Goal: Information Seeking & Learning: Learn about a topic

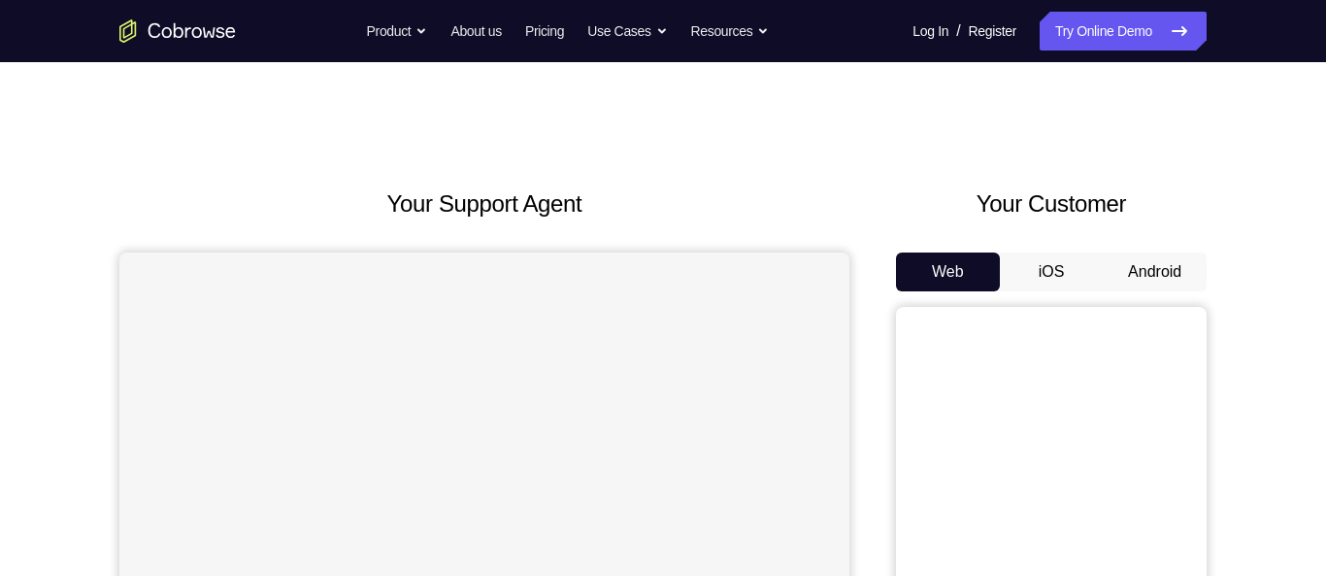
click at [1157, 252] on button "Android" at bounding box center [1155, 271] width 104 height 39
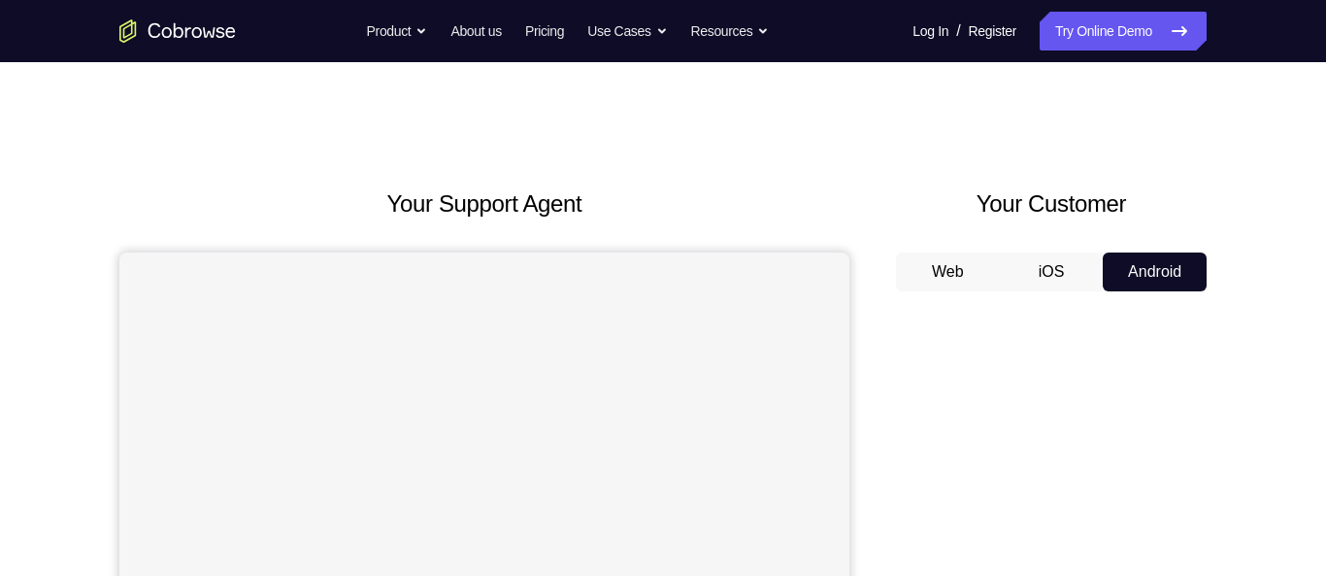
click at [934, 273] on button "Web" at bounding box center [948, 271] width 104 height 39
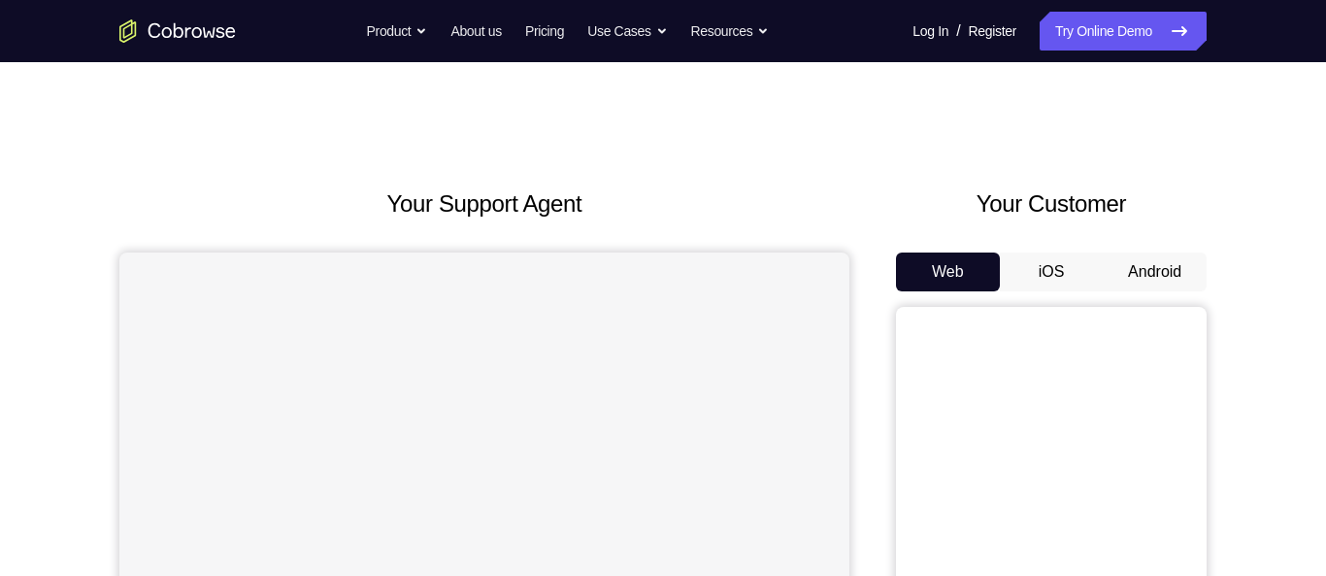
click at [1131, 264] on button "Android" at bounding box center [1155, 271] width 104 height 39
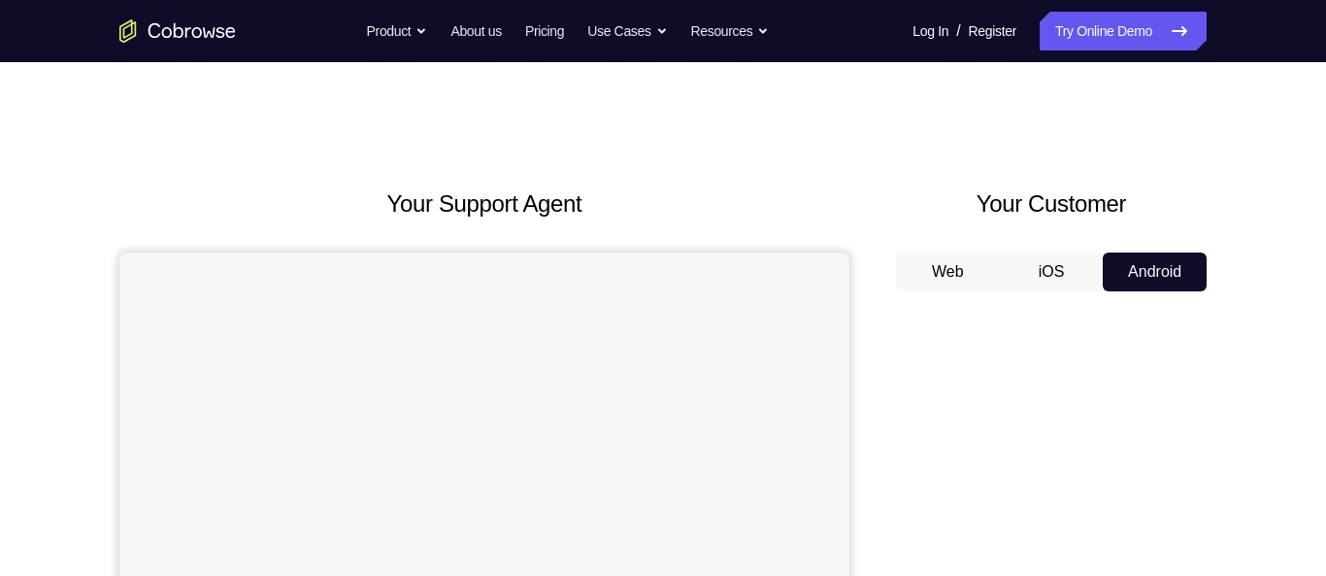
click at [1055, 266] on button "iOS" at bounding box center [1052, 271] width 104 height 39
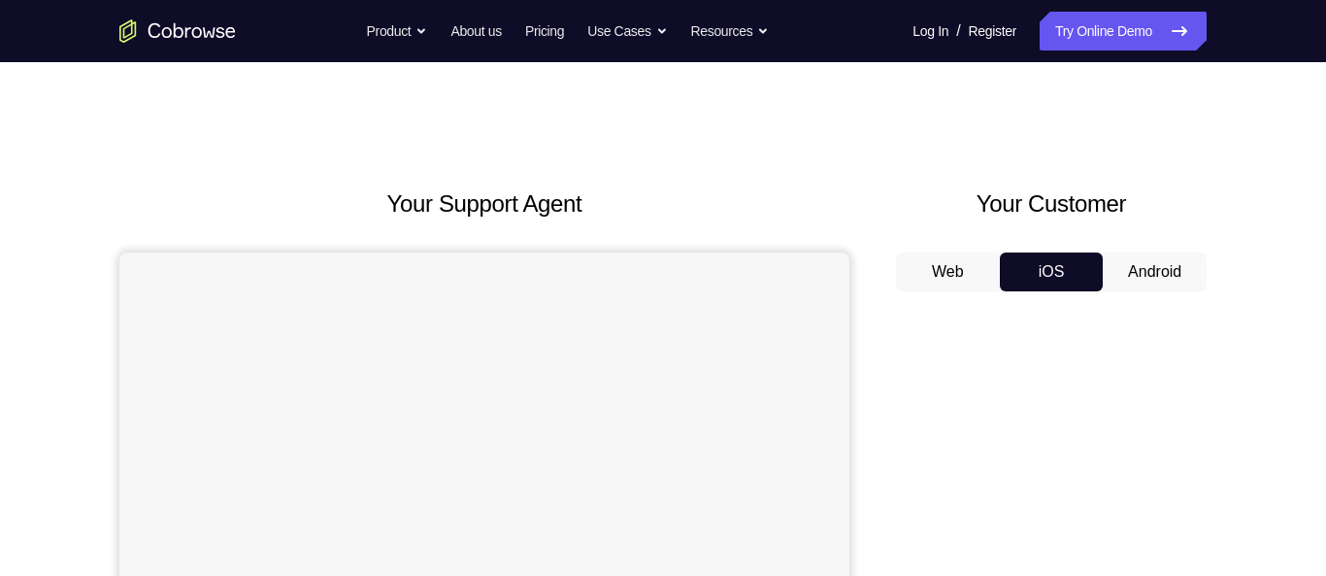
click at [1150, 264] on button "Android" at bounding box center [1155, 271] width 104 height 39
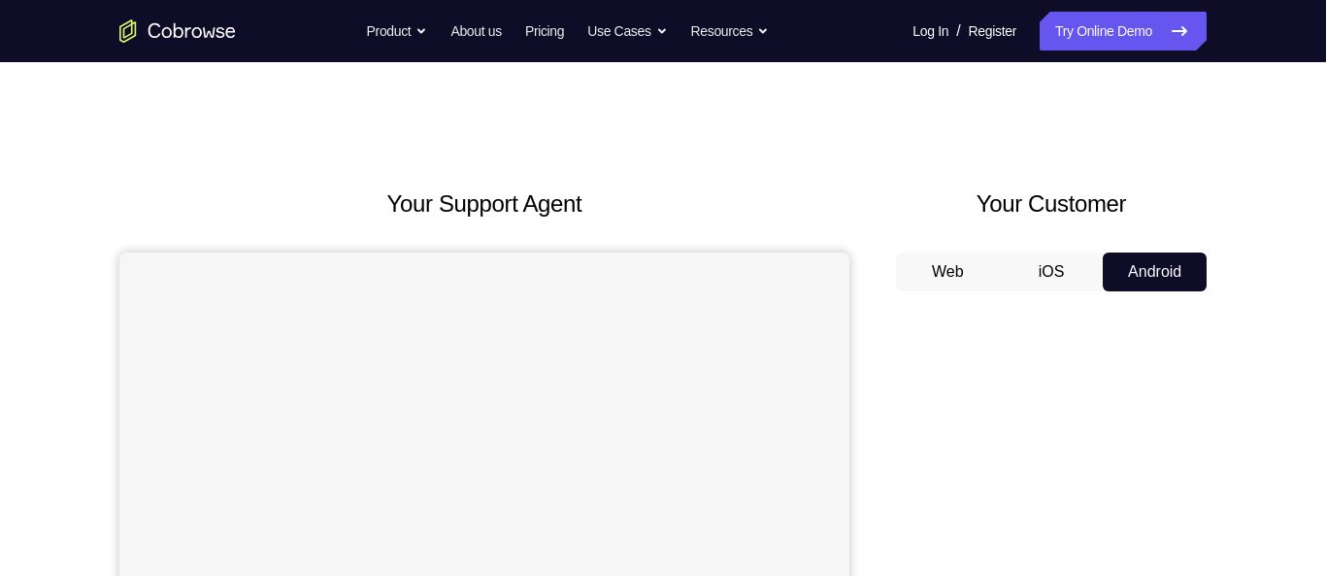
click at [962, 262] on button "Web" at bounding box center [948, 271] width 104 height 39
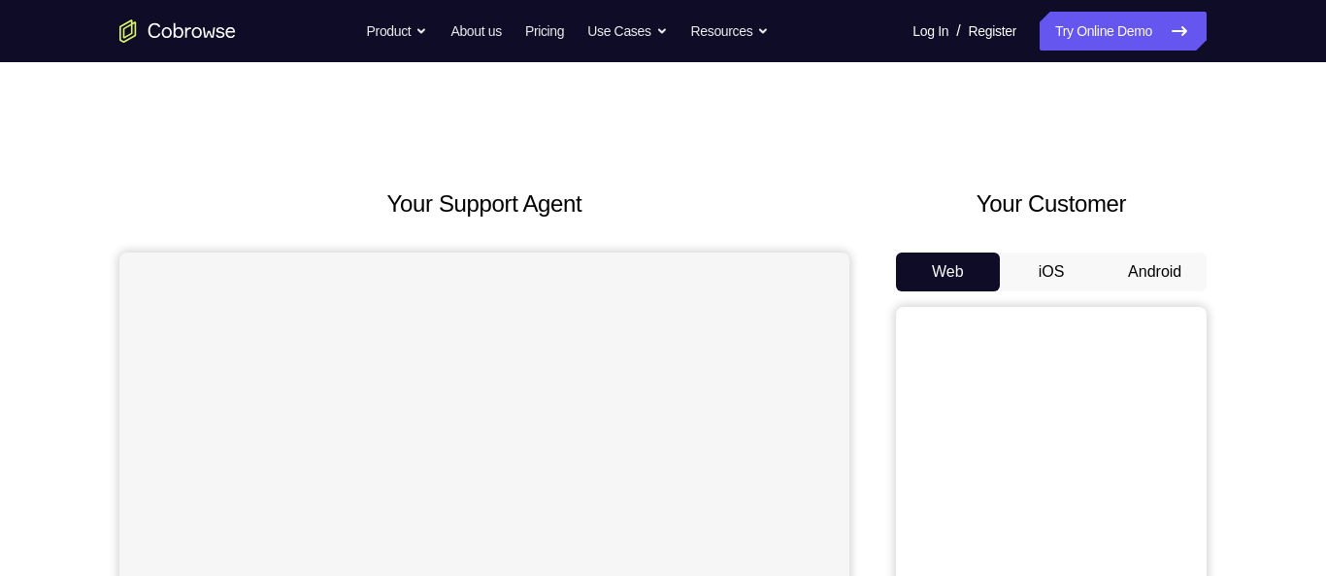
click at [1144, 262] on button "Android" at bounding box center [1155, 271] width 104 height 39
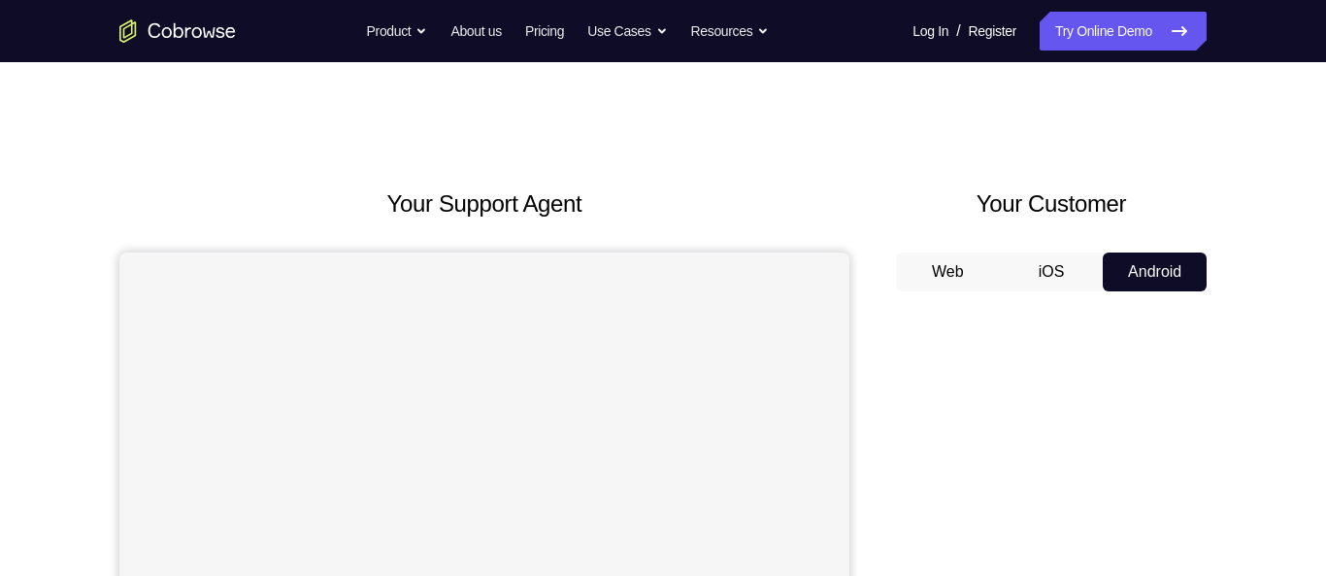
click at [1054, 275] on button "iOS" at bounding box center [1052, 271] width 104 height 39
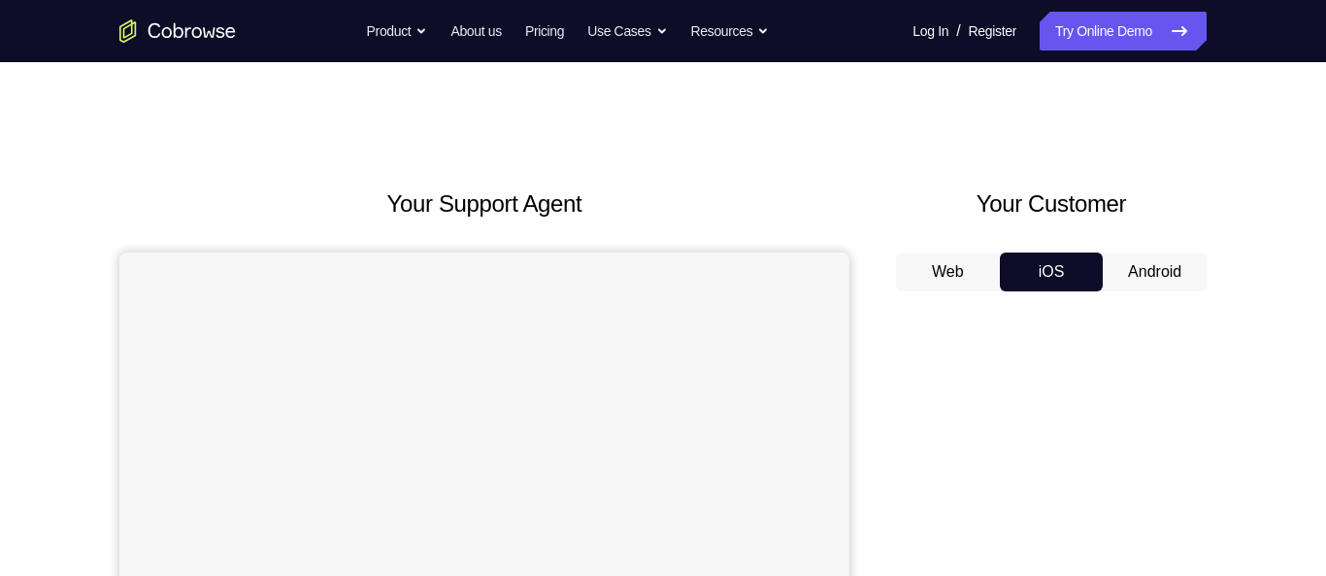
click at [1162, 274] on button "Android" at bounding box center [1155, 271] width 104 height 39
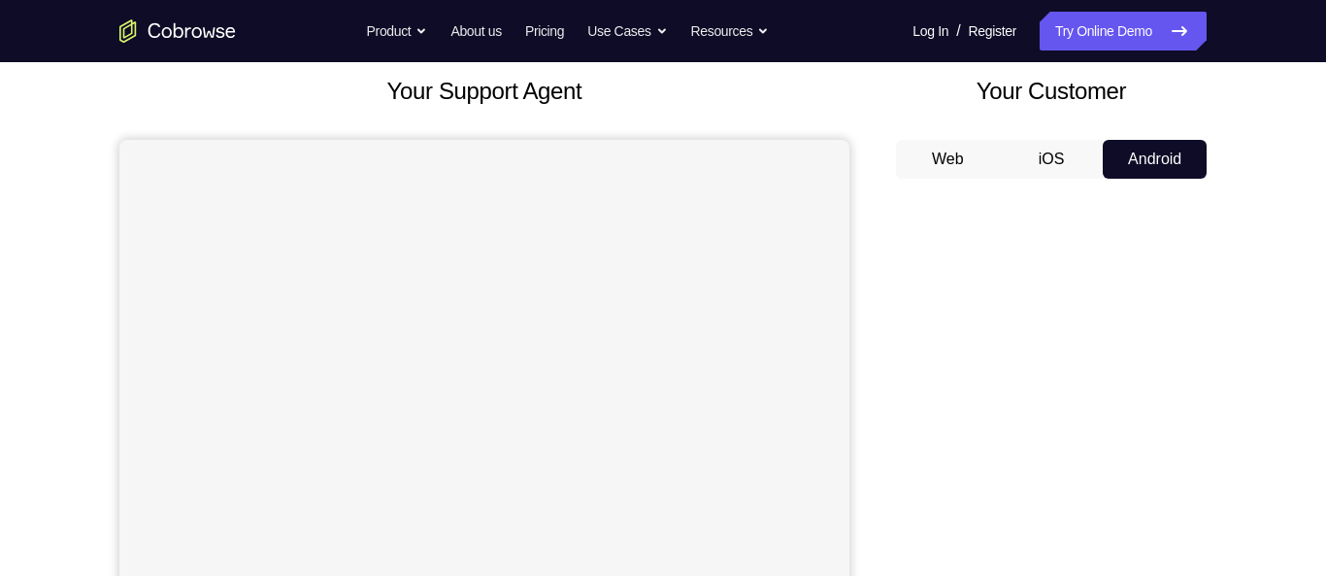
scroll to position [116, 0]
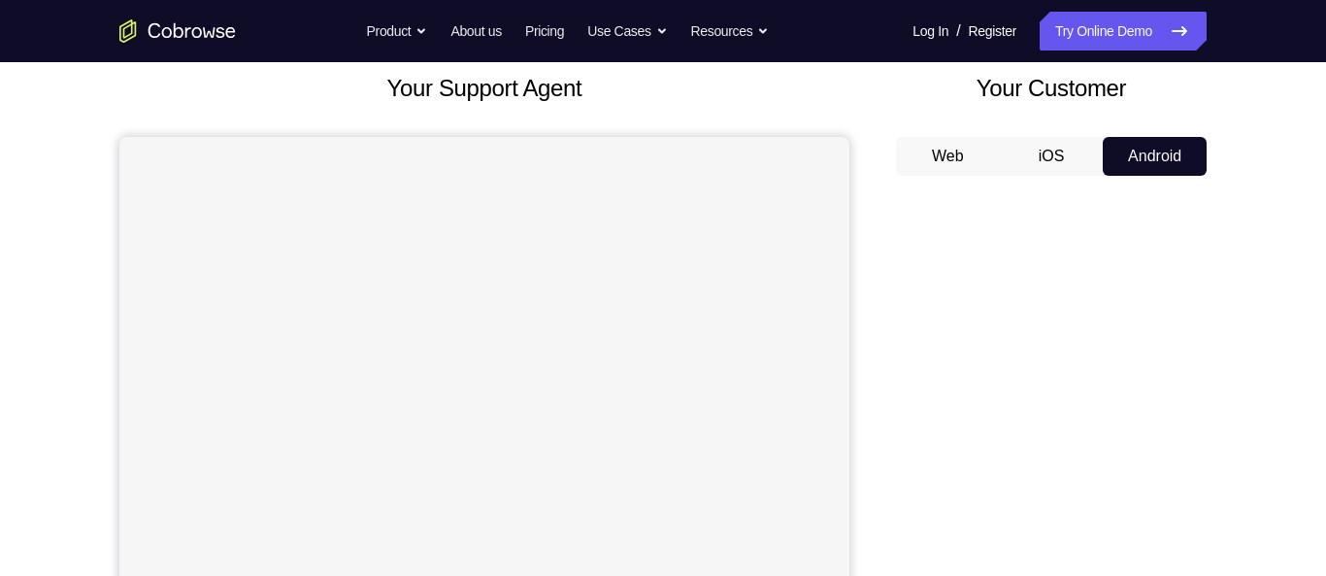
click at [1076, 153] on button "iOS" at bounding box center [1052, 156] width 104 height 39
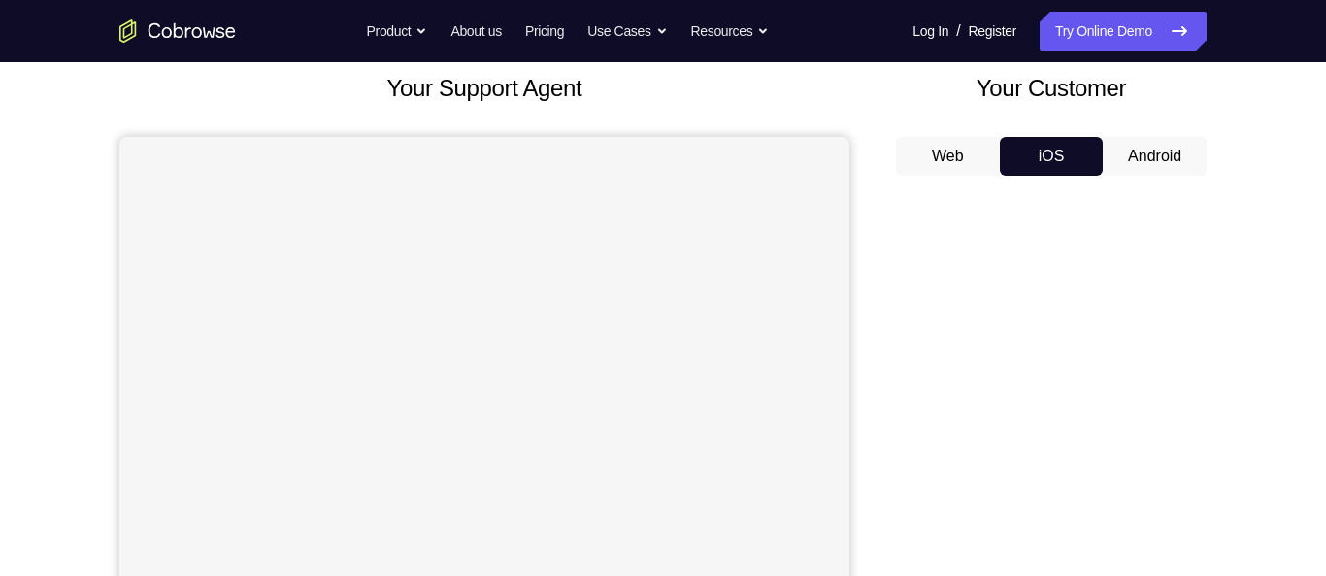
click at [1161, 159] on button "Android" at bounding box center [1155, 156] width 104 height 39
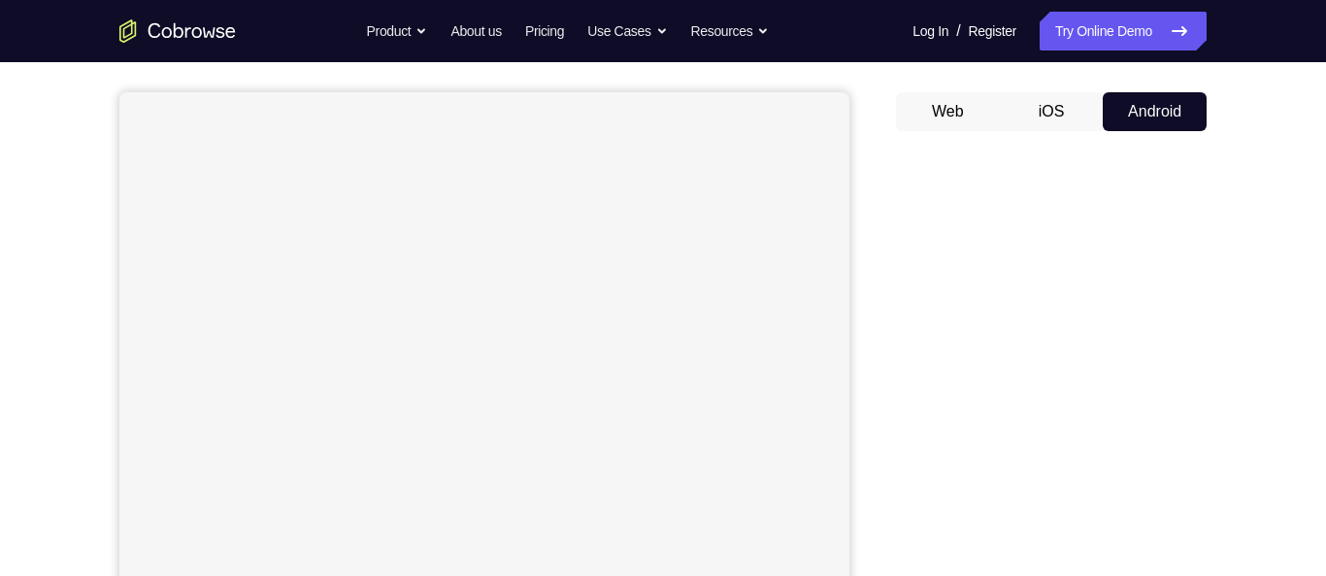
scroll to position [161, 0]
click at [951, 112] on button "Web" at bounding box center [948, 110] width 104 height 39
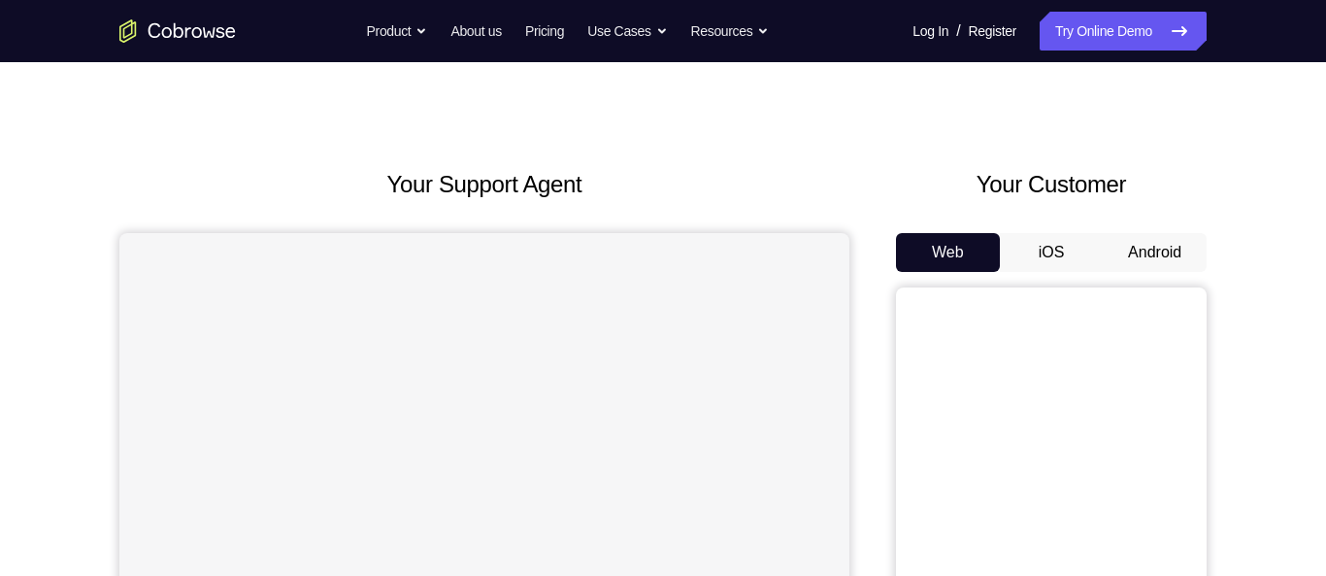
scroll to position [0, 0]
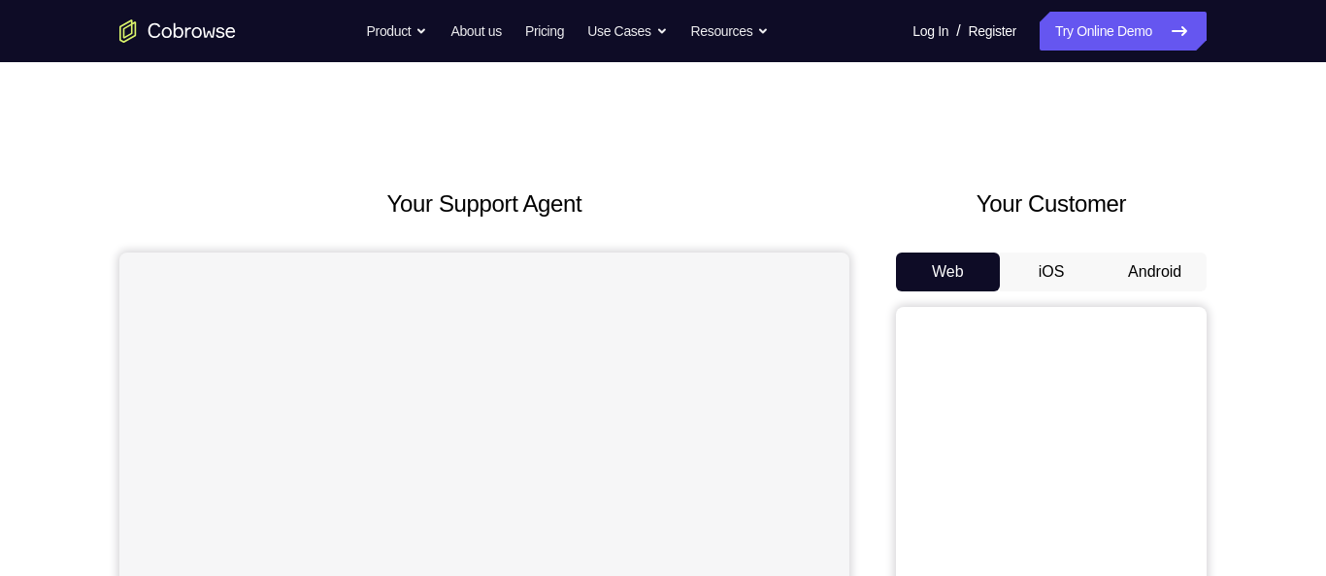
click at [1171, 279] on button "Android" at bounding box center [1155, 271] width 104 height 39
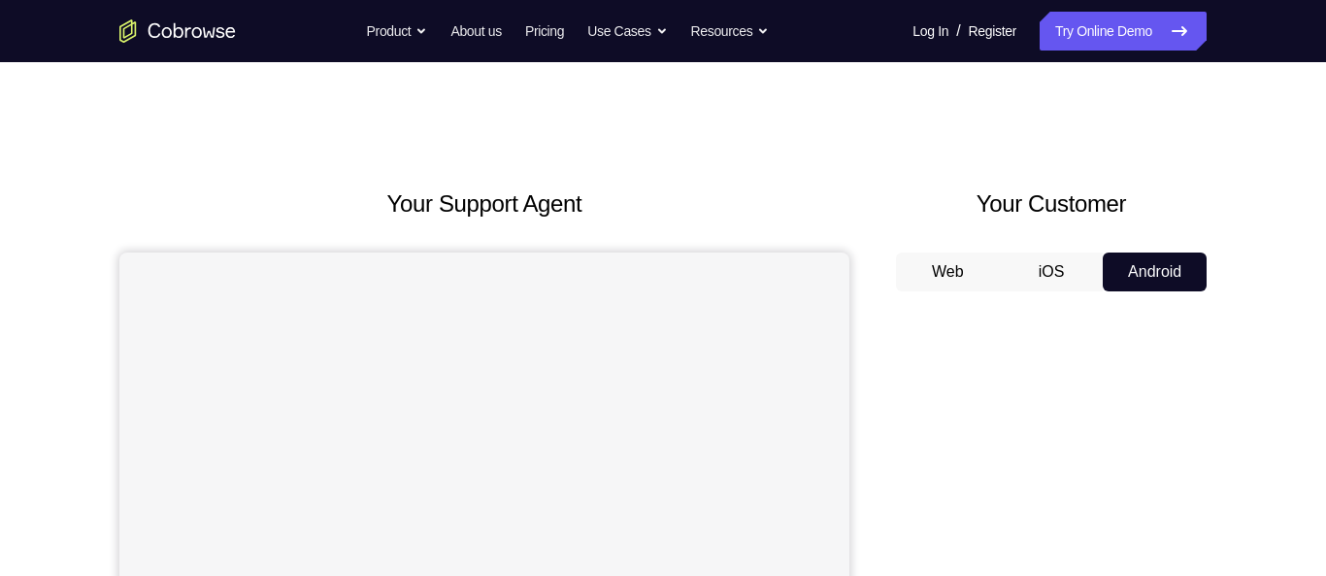
click at [1041, 275] on button "iOS" at bounding box center [1052, 271] width 104 height 39
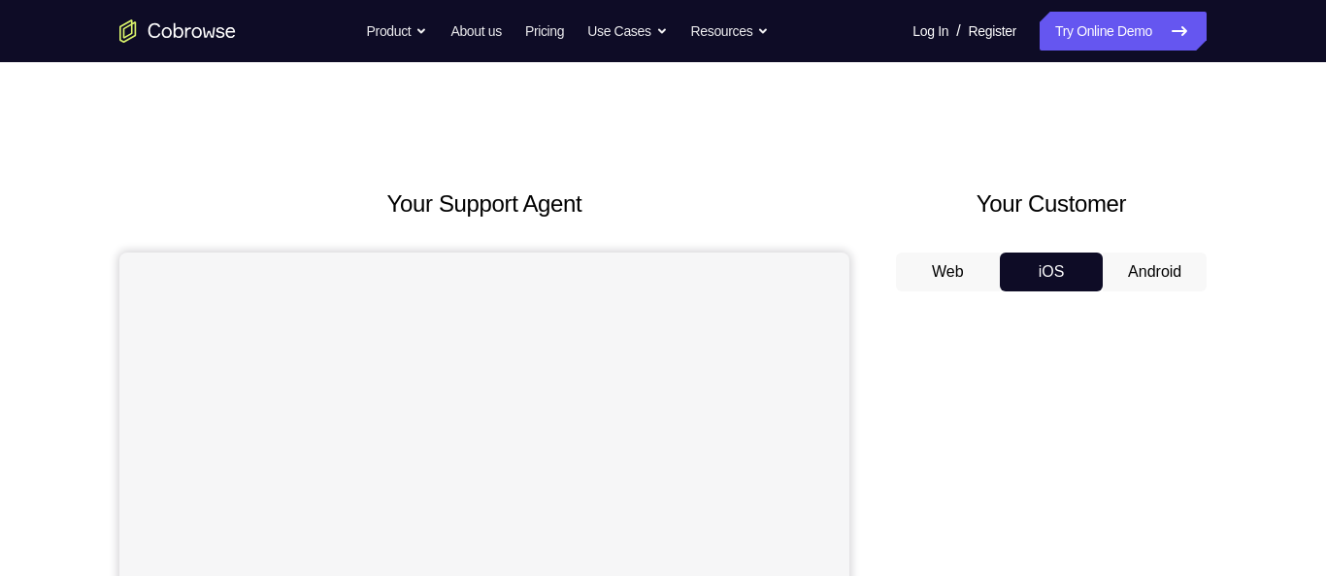
click at [1149, 276] on button "Android" at bounding box center [1155, 271] width 104 height 39
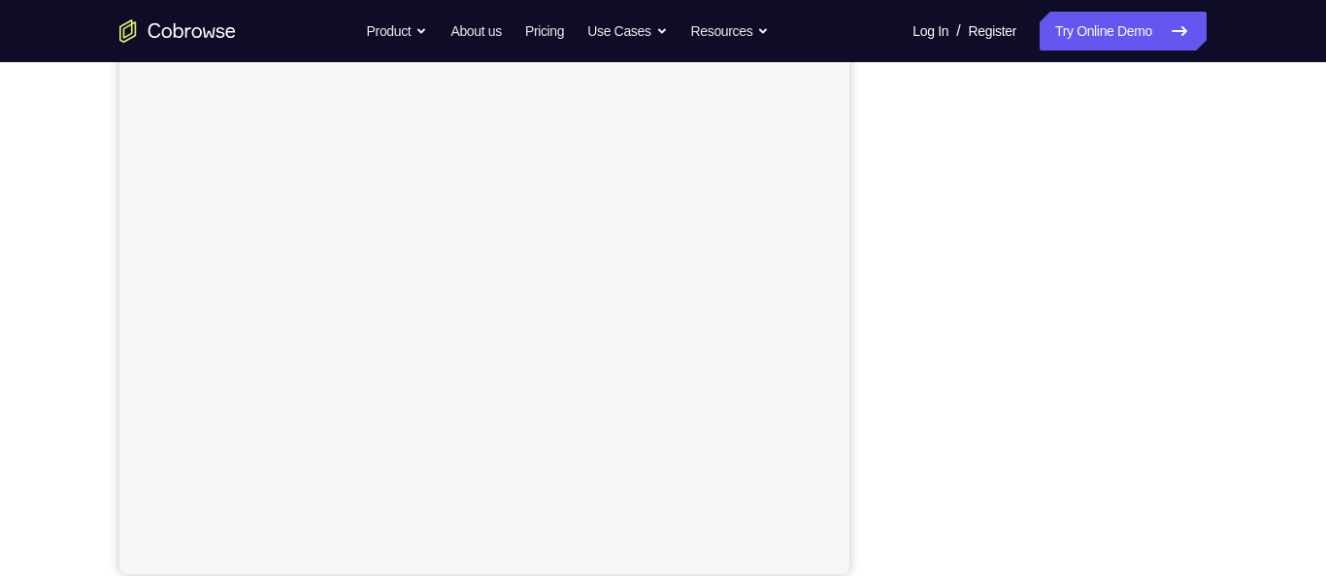
scroll to position [330, 0]
